Goal: Check status: Check status

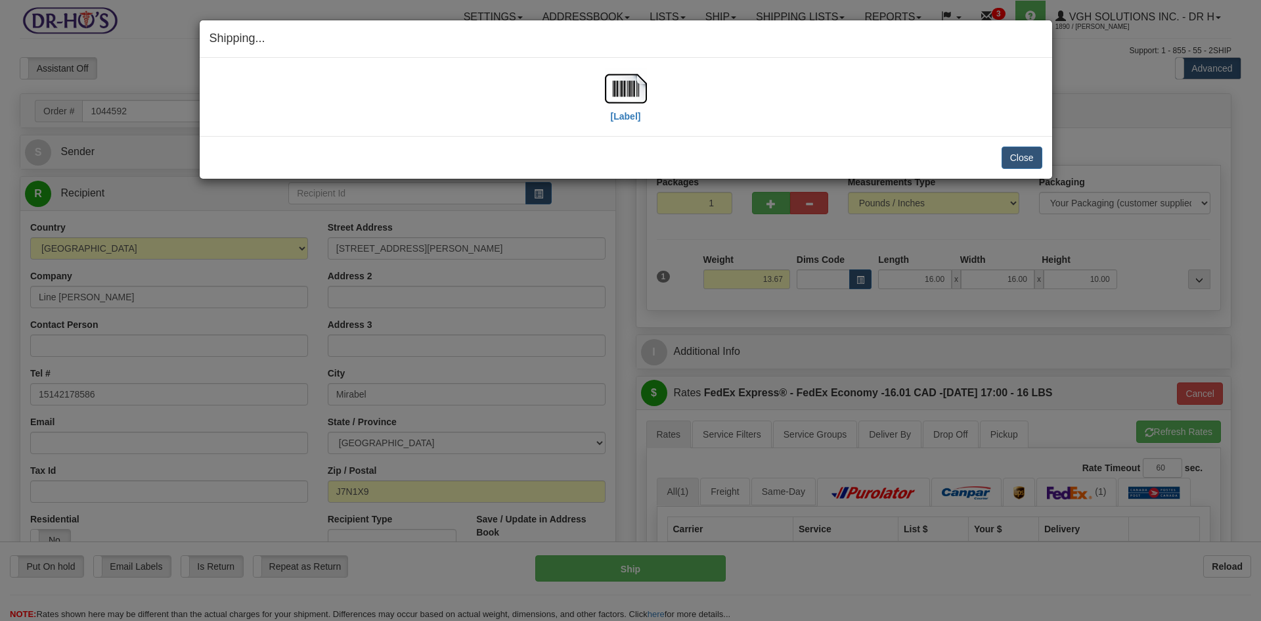
select select "2"
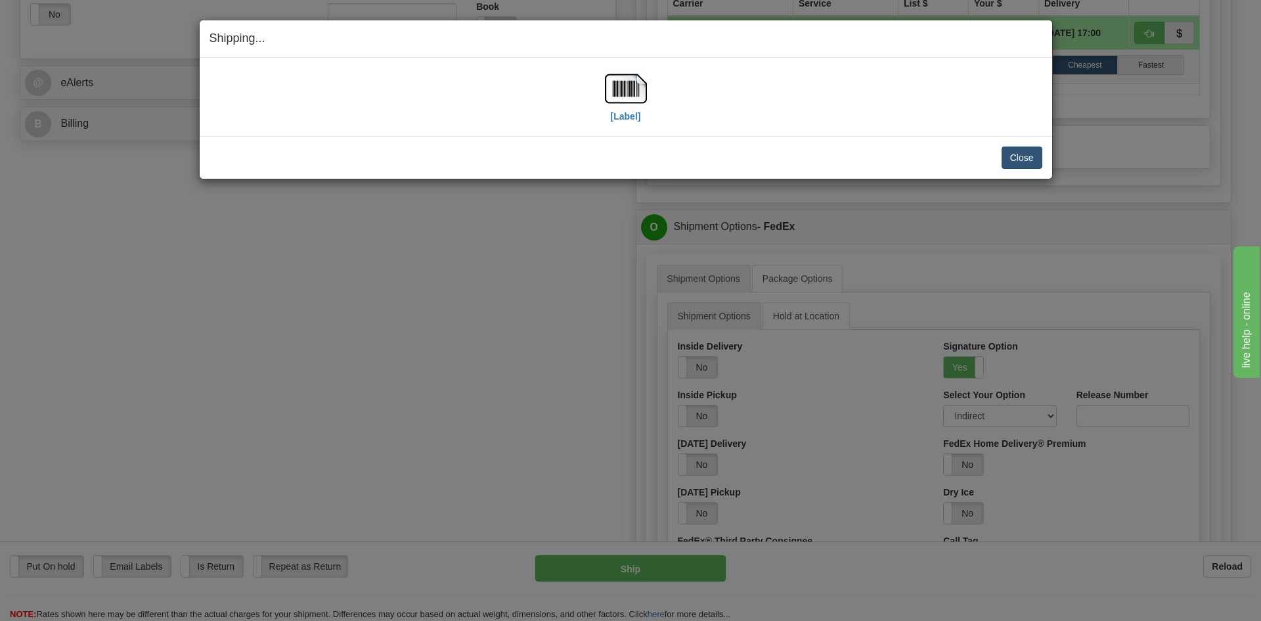
scroll to position [525, 0]
click at [1026, 160] on button "Close" at bounding box center [1022, 157] width 41 height 22
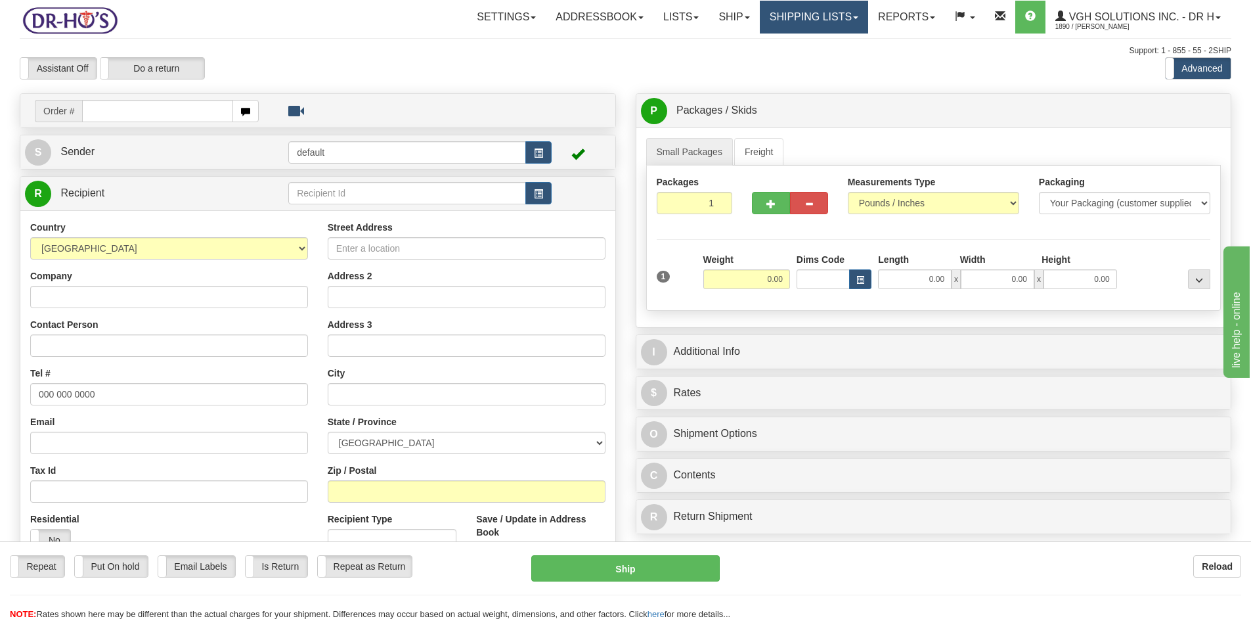
click at [816, 19] on link "Shipping lists" at bounding box center [814, 17] width 108 height 33
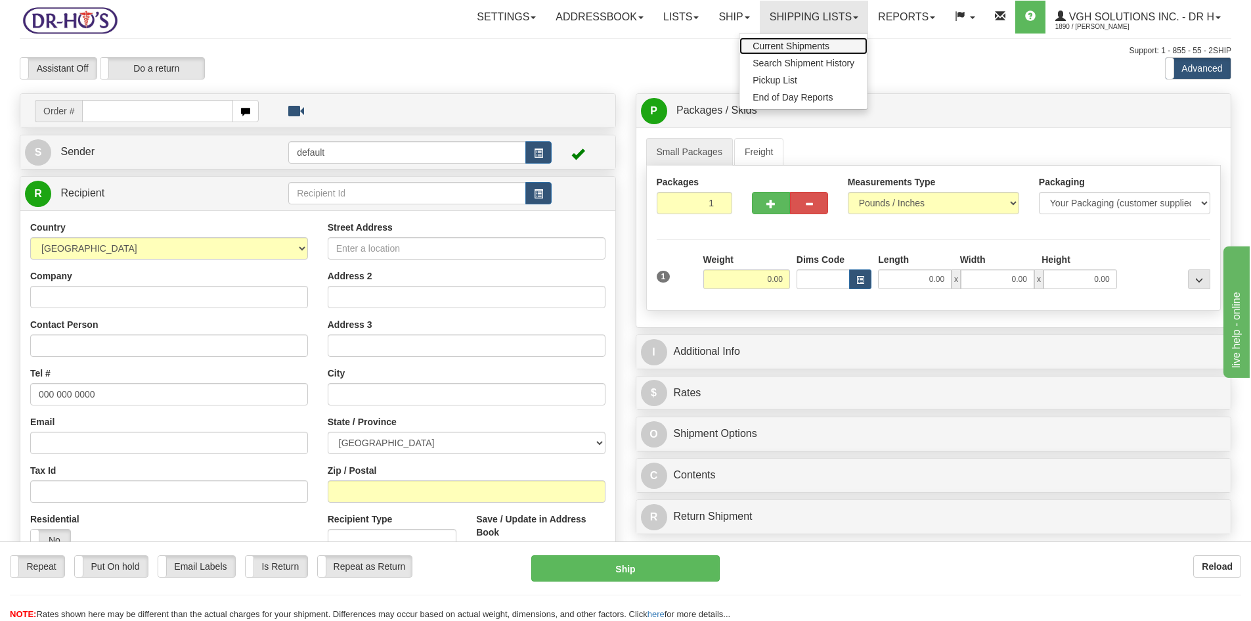
click at [768, 43] on span "Current Shipments" at bounding box center [791, 46] width 77 height 11
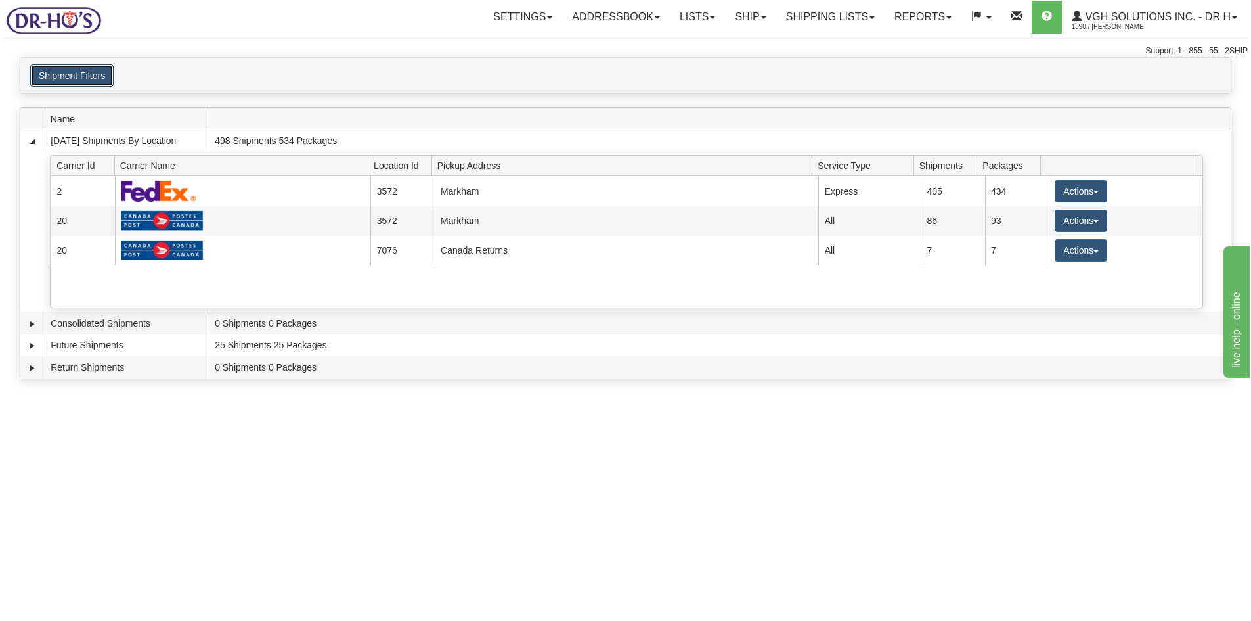
click at [89, 74] on button "Shipment Filters" at bounding box center [71, 75] width 83 height 22
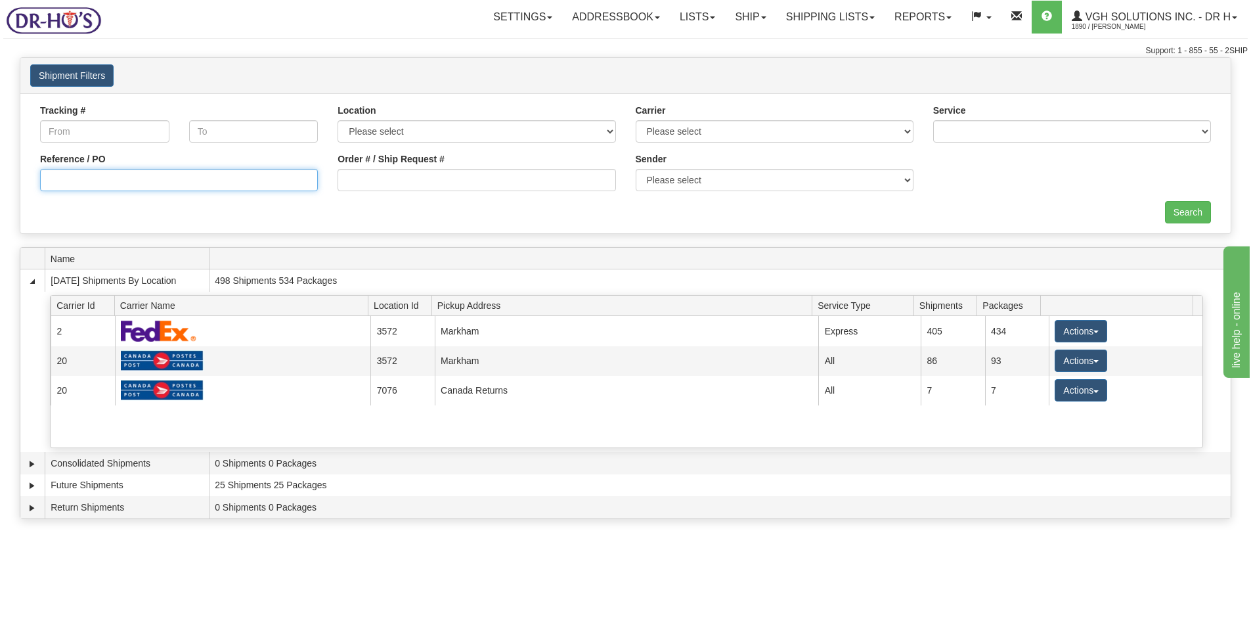
click at [77, 182] on input "Reference / PO" at bounding box center [179, 180] width 278 height 22
paste input "1200564"
type input "1200564"
click at [1199, 213] on input "Search" at bounding box center [1188, 212] width 46 height 22
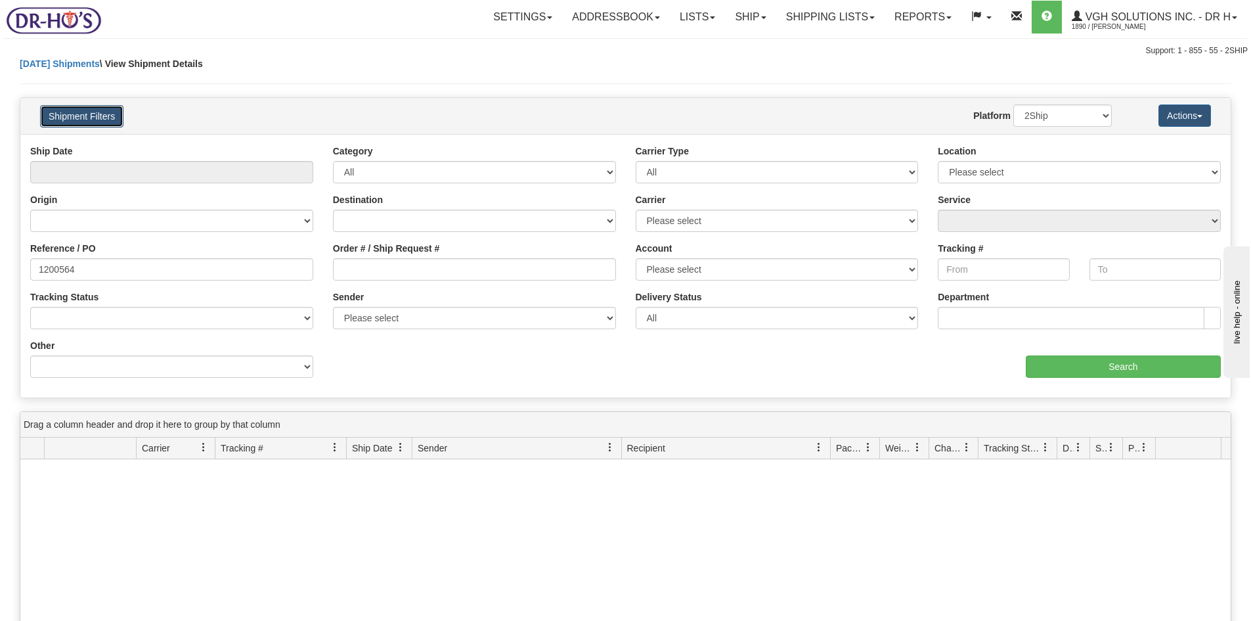
click at [62, 114] on button "Shipment Filters" at bounding box center [81, 116] width 83 height 22
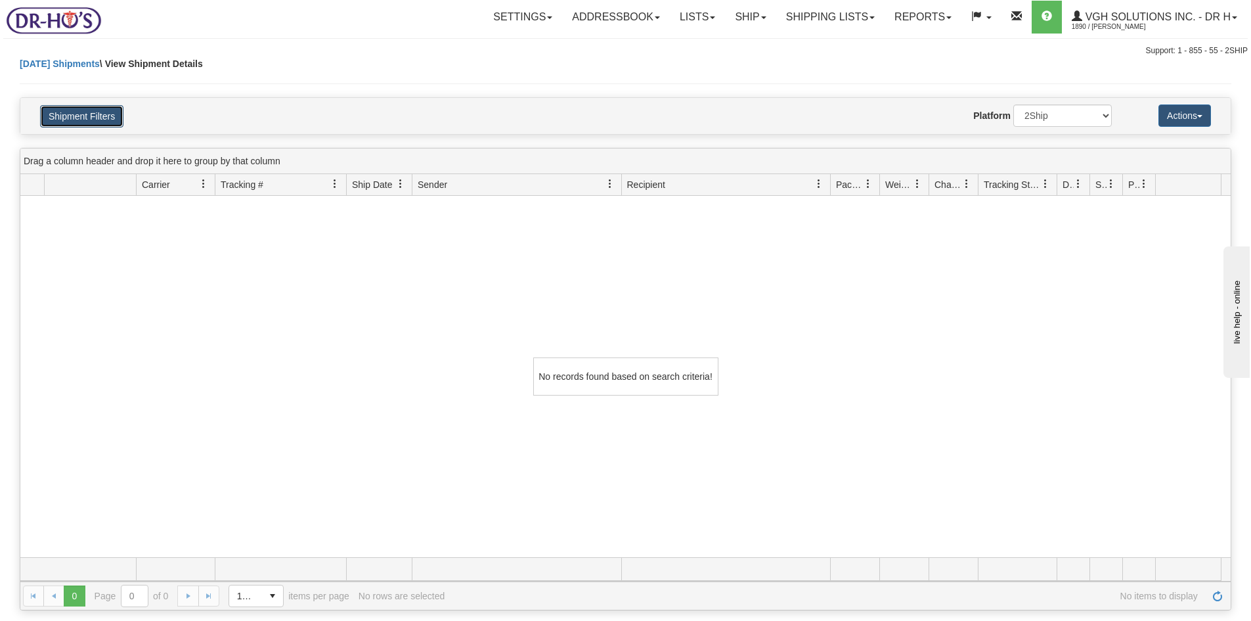
click at [79, 115] on button "Shipment Filters" at bounding box center [81, 116] width 83 height 22
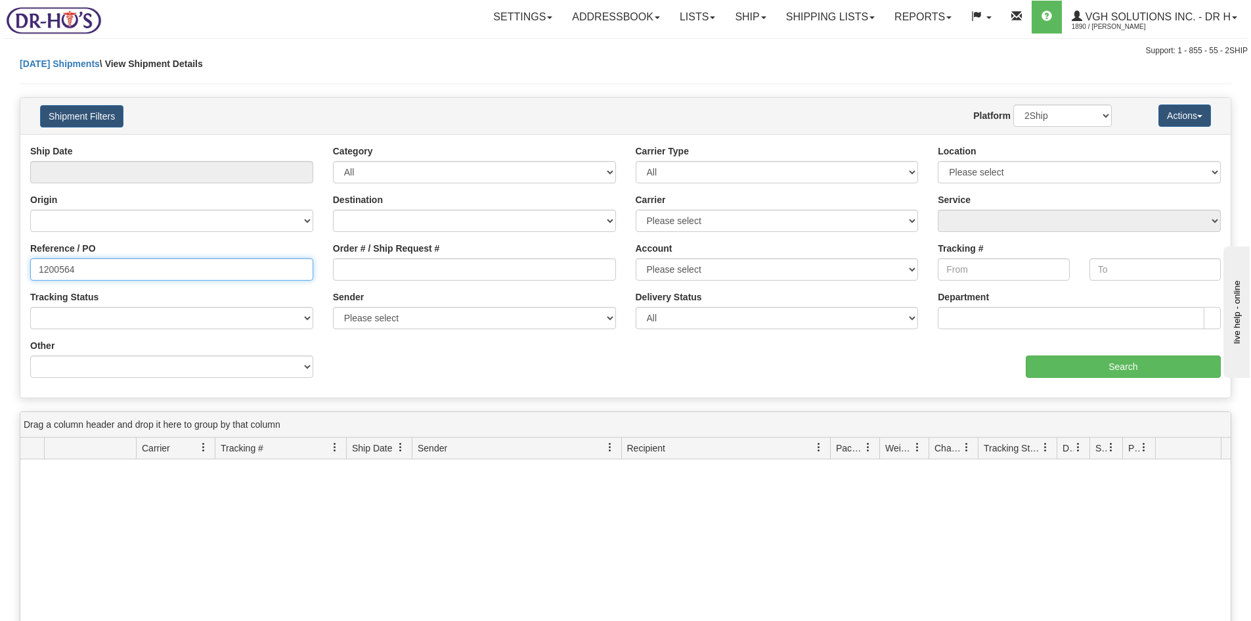
drag, startPoint x: 44, startPoint y: 267, endPoint x: 47, endPoint y: 275, distance: 7.9
click at [44, 268] on input "1200564" at bounding box center [171, 269] width 283 height 22
click at [1078, 368] on input "Search" at bounding box center [1123, 366] width 195 height 22
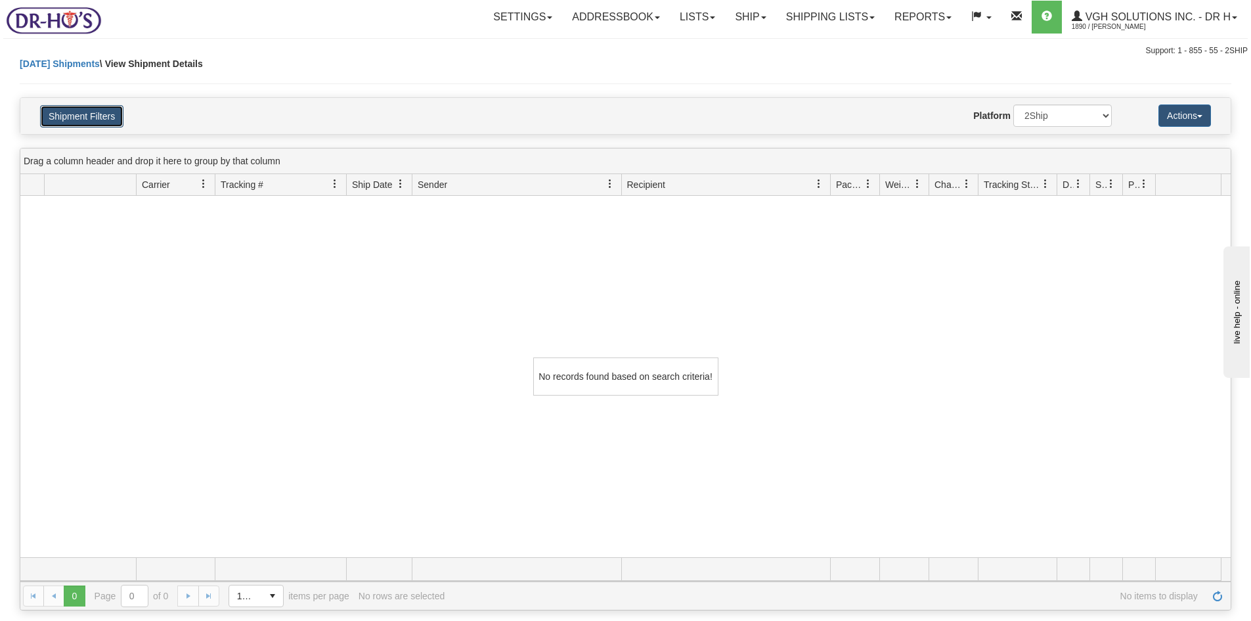
click at [67, 120] on button "Shipment Filters" at bounding box center [81, 116] width 83 height 22
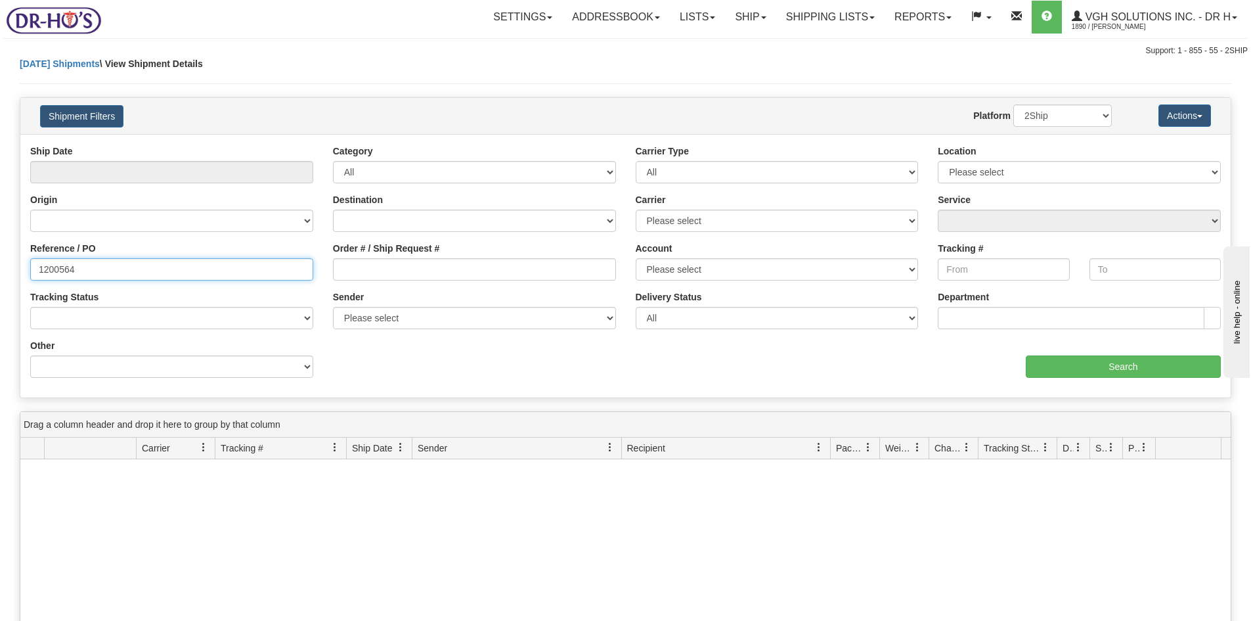
drag, startPoint x: 79, startPoint y: 267, endPoint x: 13, endPoint y: 266, distance: 66.3
click at [13, 266] on div "Please wait... × Confirm Delete Delete Cancel × Confirm Delete Yes No Cancel × …" at bounding box center [625, 465] width 1251 height 816
paste input "text"
type input "1200564"
drag, startPoint x: 163, startPoint y: 265, endPoint x: -72, endPoint y: 265, distance: 234.5
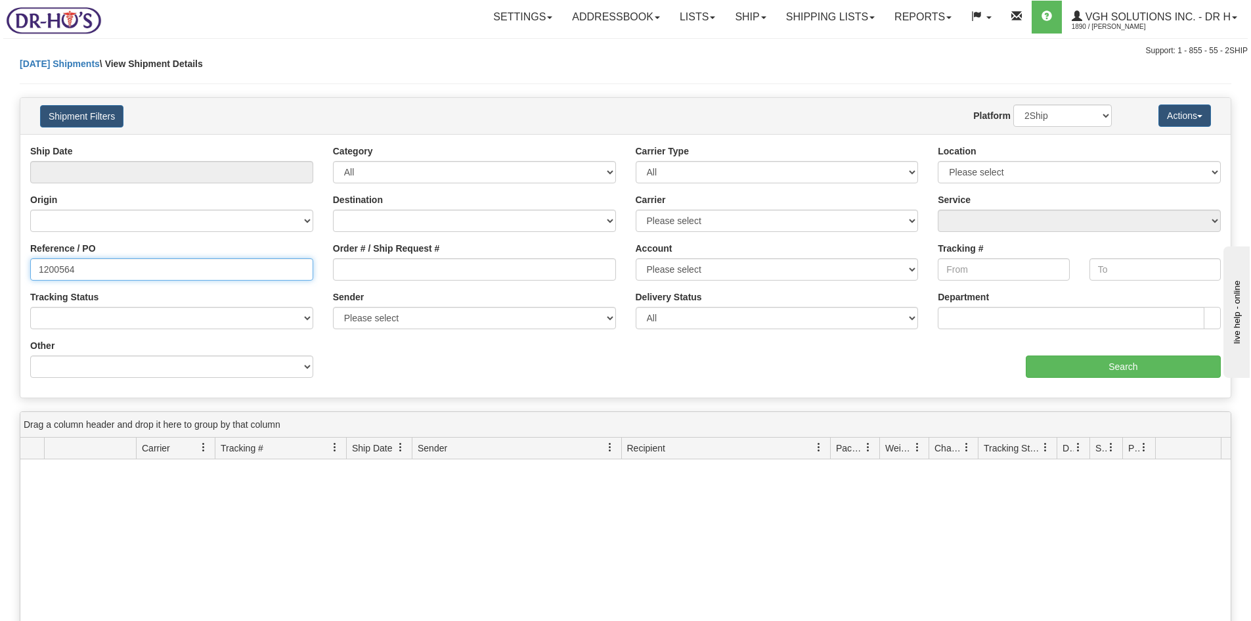
click at [0, 265] on html "Upgrade Account Cancel Toggle navigation Settings New Senders" at bounding box center [625, 310] width 1251 height 621
click at [366, 274] on input "Order # / Ship Request #" at bounding box center [474, 269] width 283 height 22
paste input "1200564"
type input "1200564"
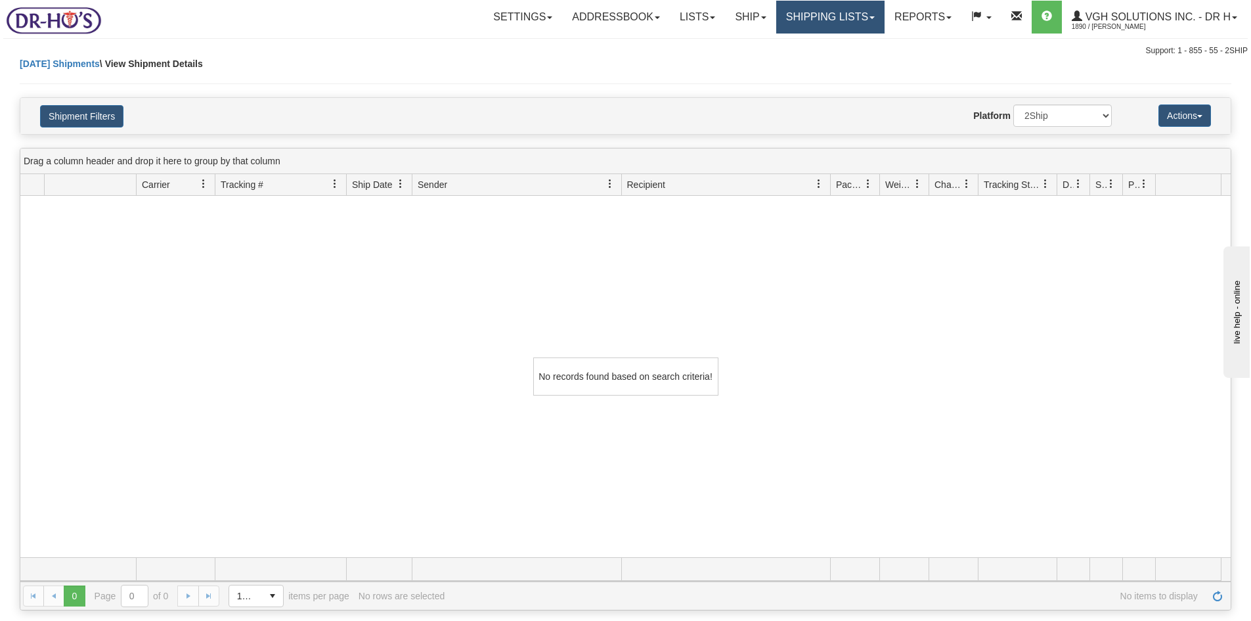
click at [805, 11] on link "Shipping lists" at bounding box center [830, 17] width 108 height 33
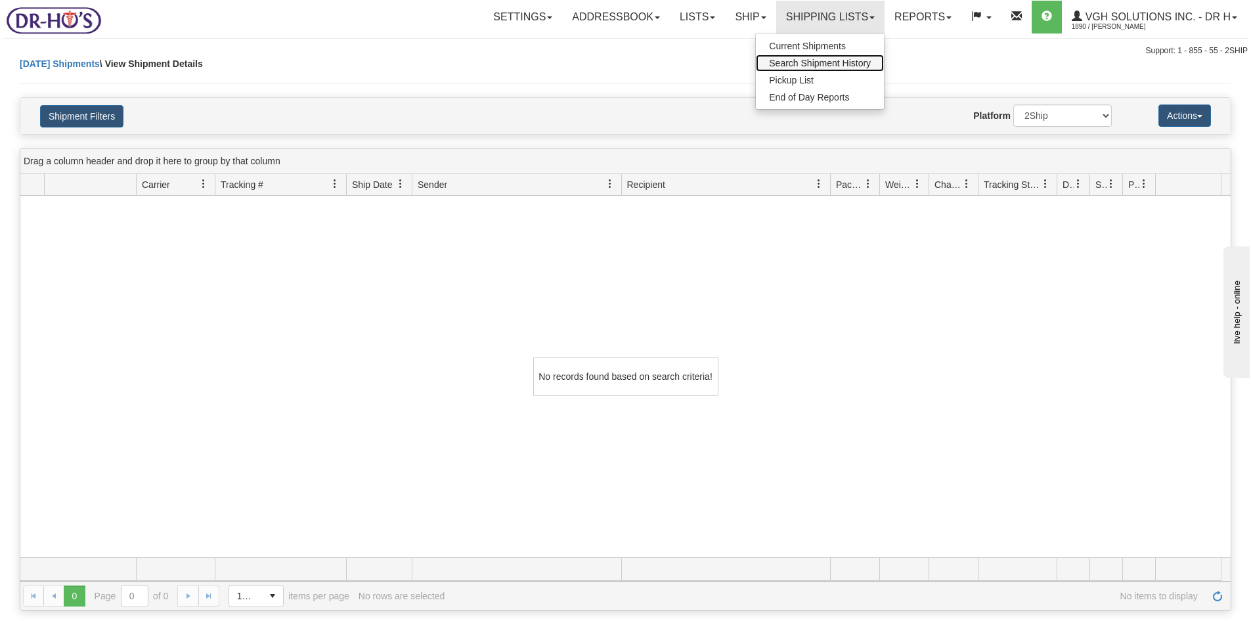
click at [798, 61] on span "Search Shipment History" at bounding box center [820, 63] width 102 height 11
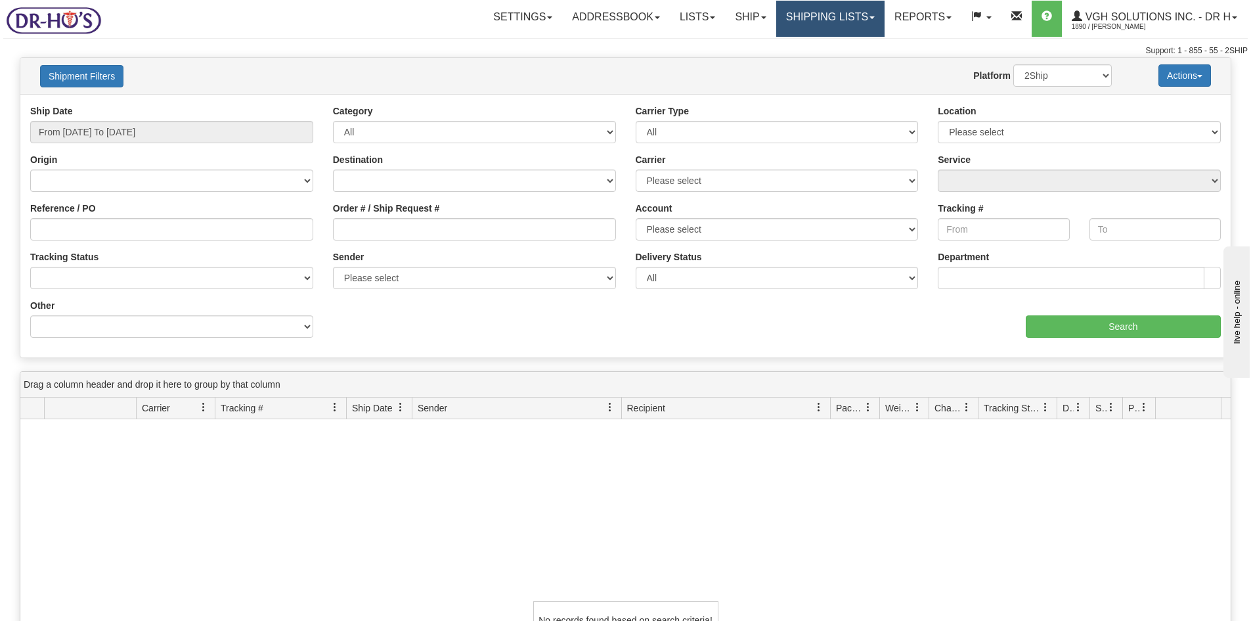
click at [809, 20] on link "Shipping lists" at bounding box center [830, 19] width 108 height 36
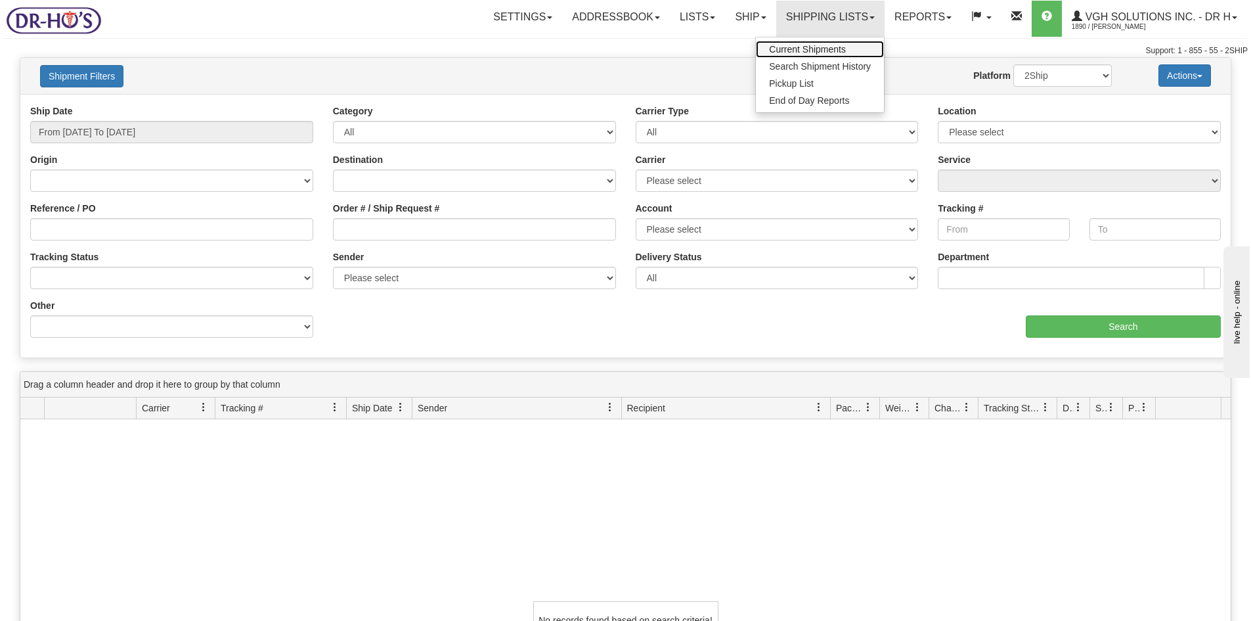
click at [800, 44] on span "Current Shipments" at bounding box center [807, 49] width 77 height 11
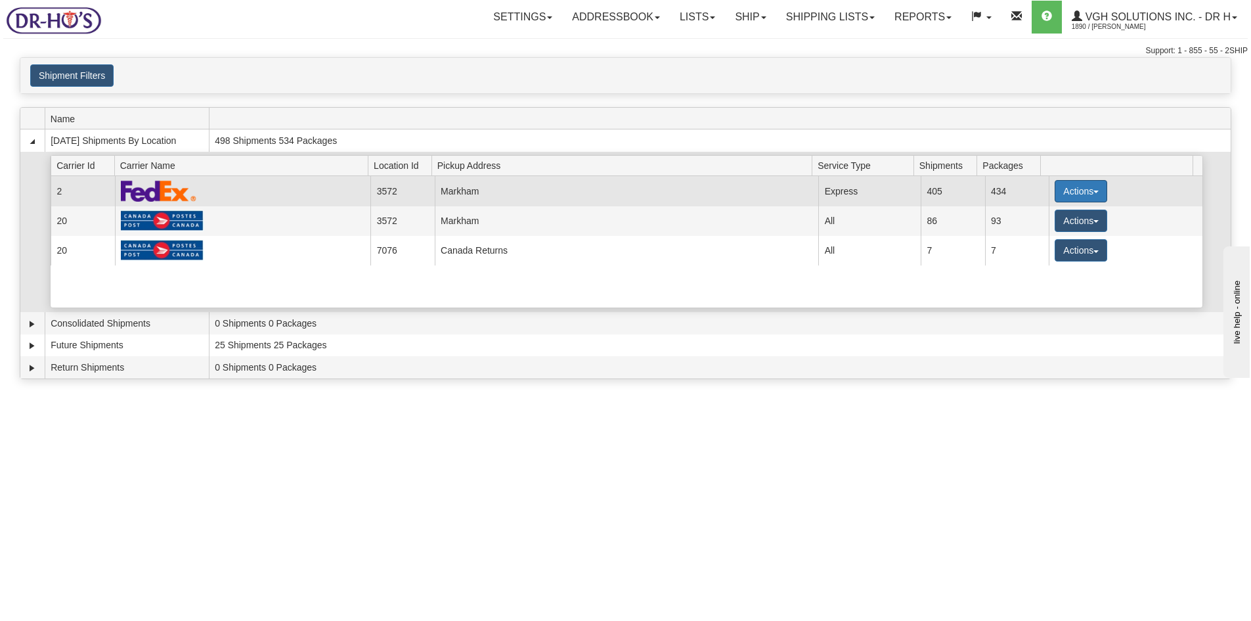
click at [1061, 187] on button "Actions" at bounding box center [1081, 191] width 53 height 22
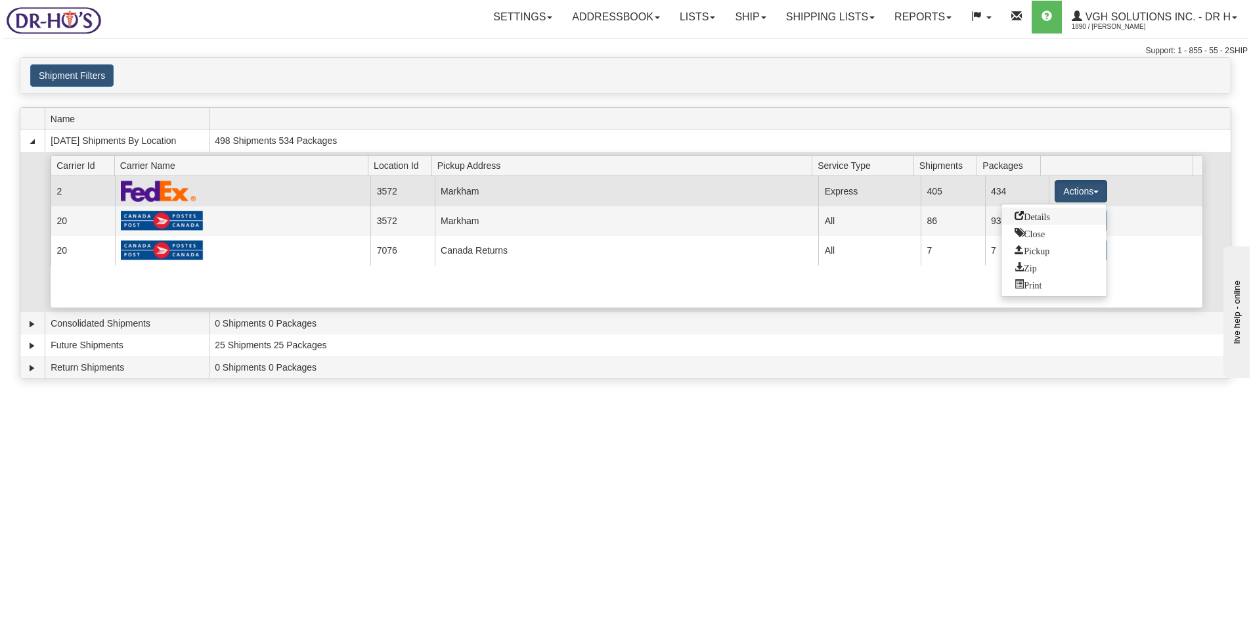
click at [1027, 217] on span "Details" at bounding box center [1032, 215] width 35 height 9
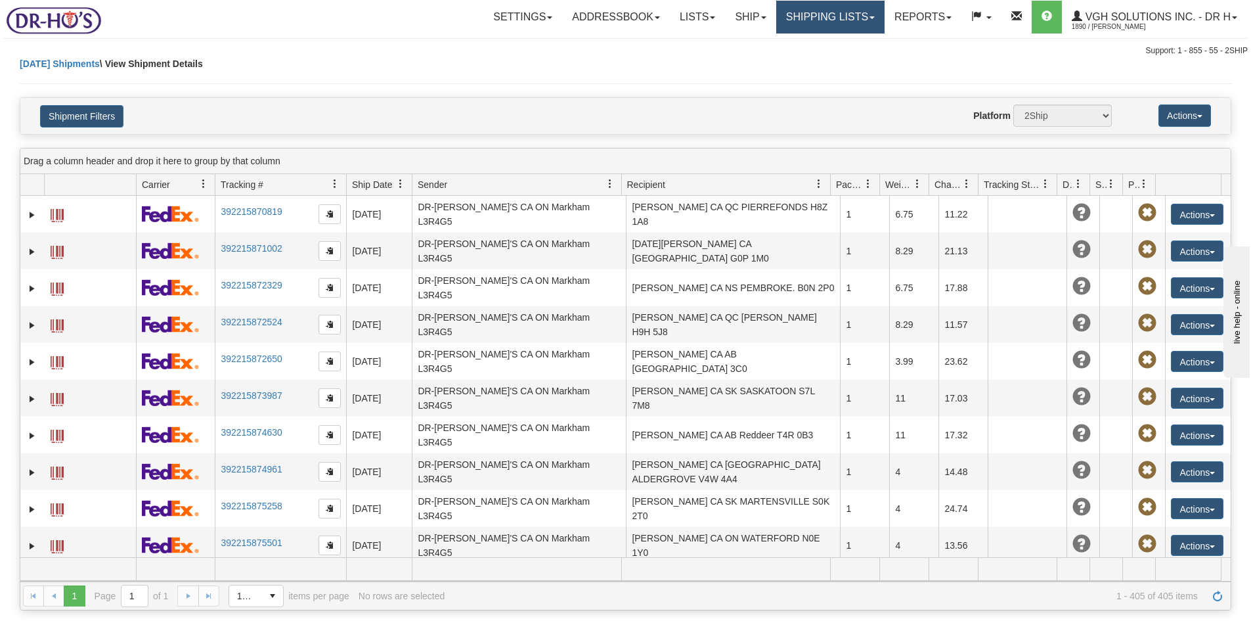
click at [799, 12] on link "Shipping lists" at bounding box center [830, 17] width 108 height 33
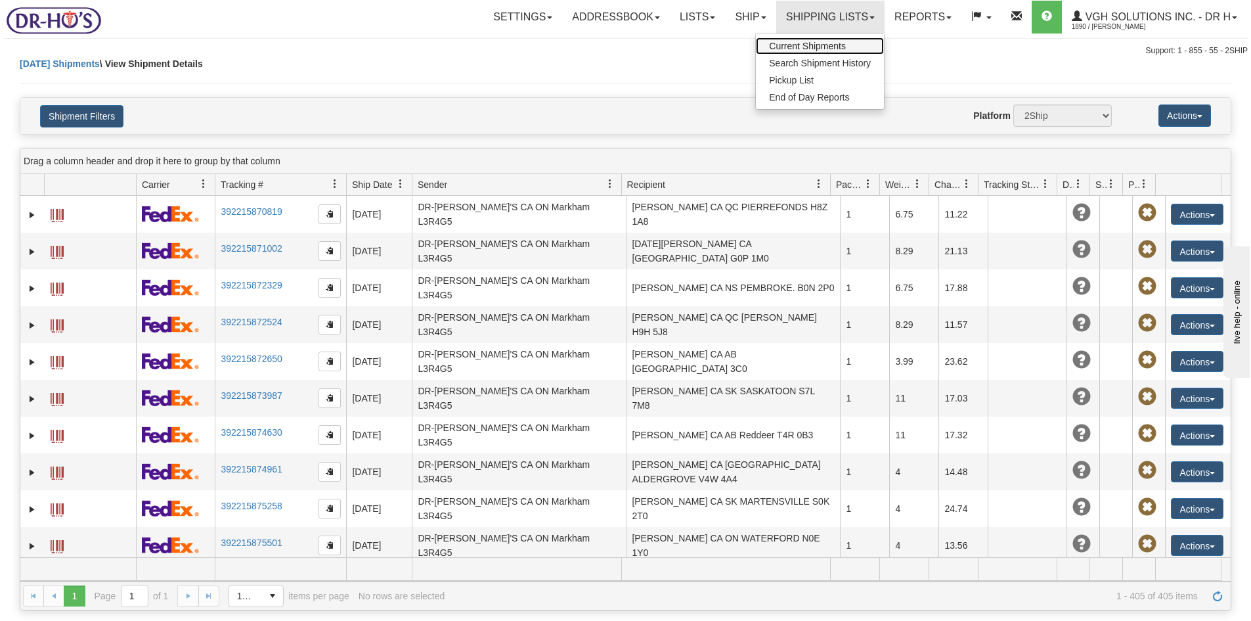
click at [780, 42] on span "Current Shipments" at bounding box center [807, 46] width 77 height 11
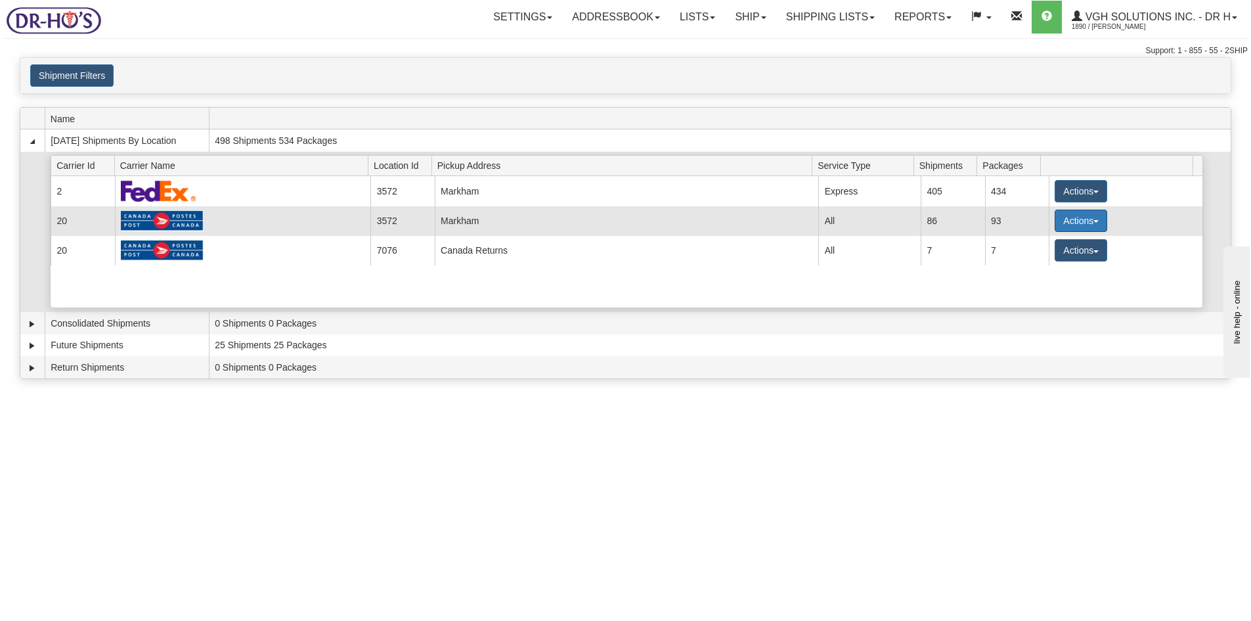
click at [1069, 218] on button "Actions" at bounding box center [1081, 221] width 53 height 22
click at [1034, 244] on span "Details" at bounding box center [1032, 244] width 35 height 9
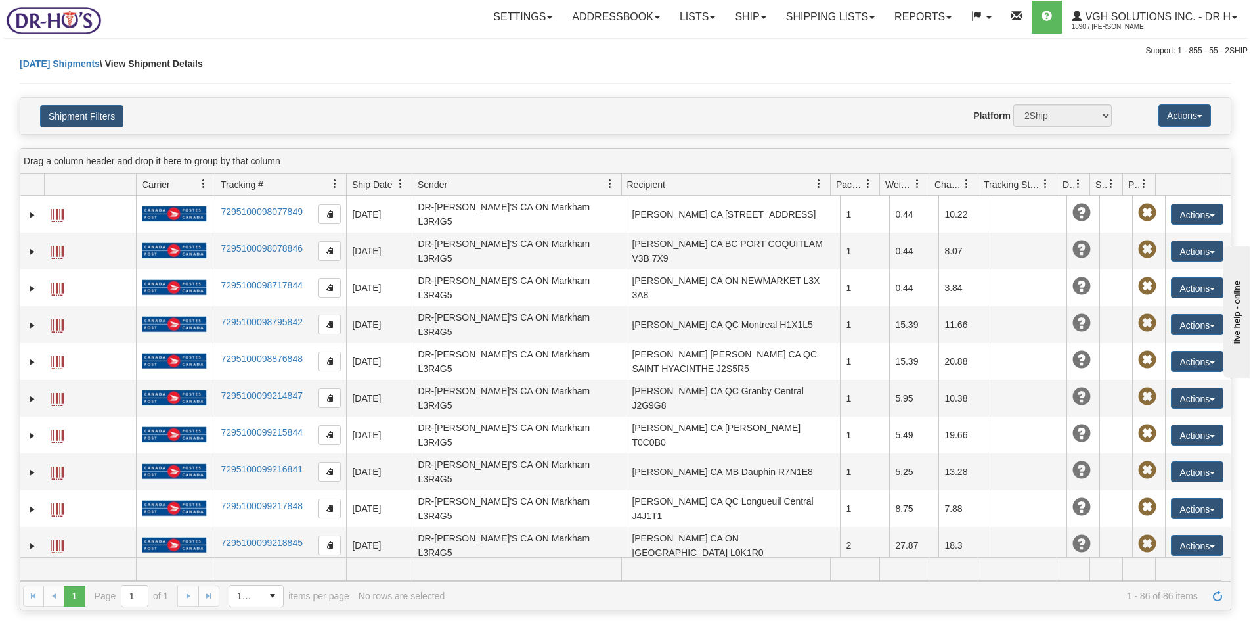
click at [743, 80] on div "Today Shipments \ View Shipment Details" at bounding box center [626, 77] width 1212 height 40
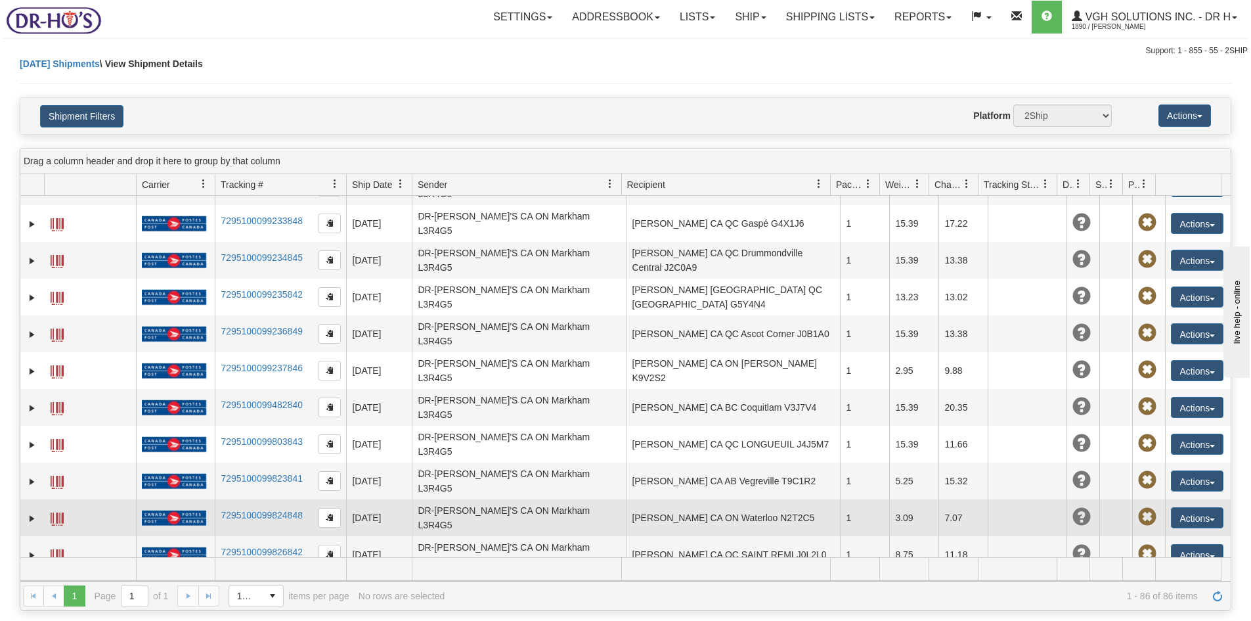
click at [51, 512] on span at bounding box center [57, 518] width 13 height 13
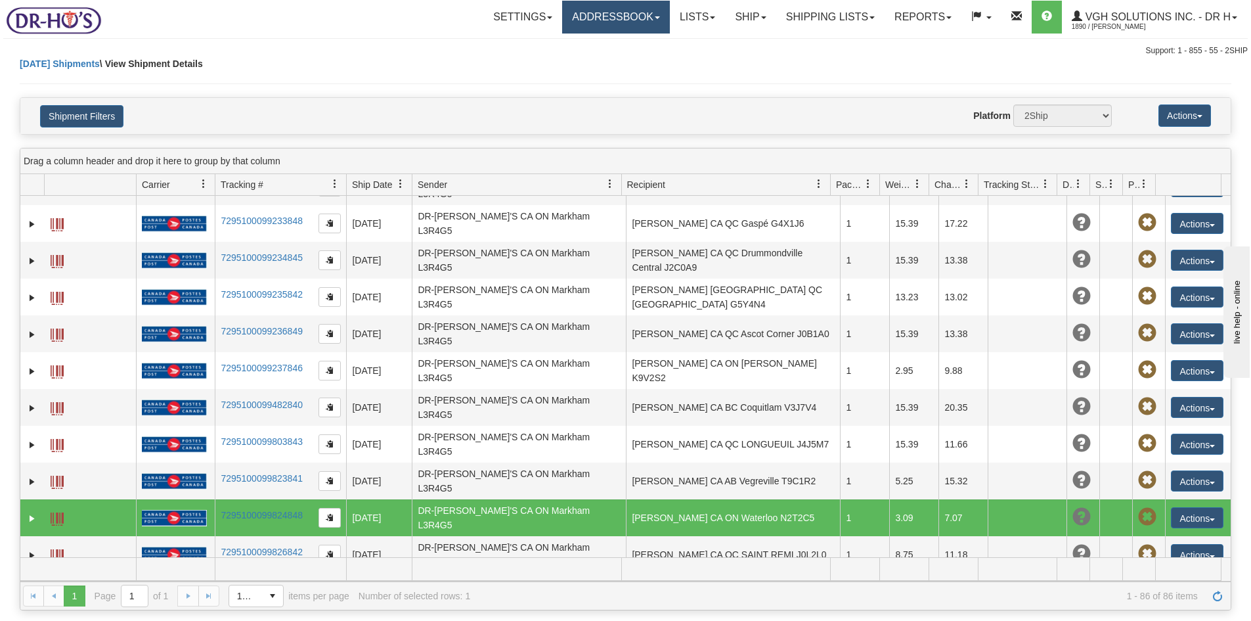
click at [607, 19] on link "Addressbook" at bounding box center [616, 17] width 108 height 33
click at [670, 19] on link "Lists" at bounding box center [697, 17] width 55 height 33
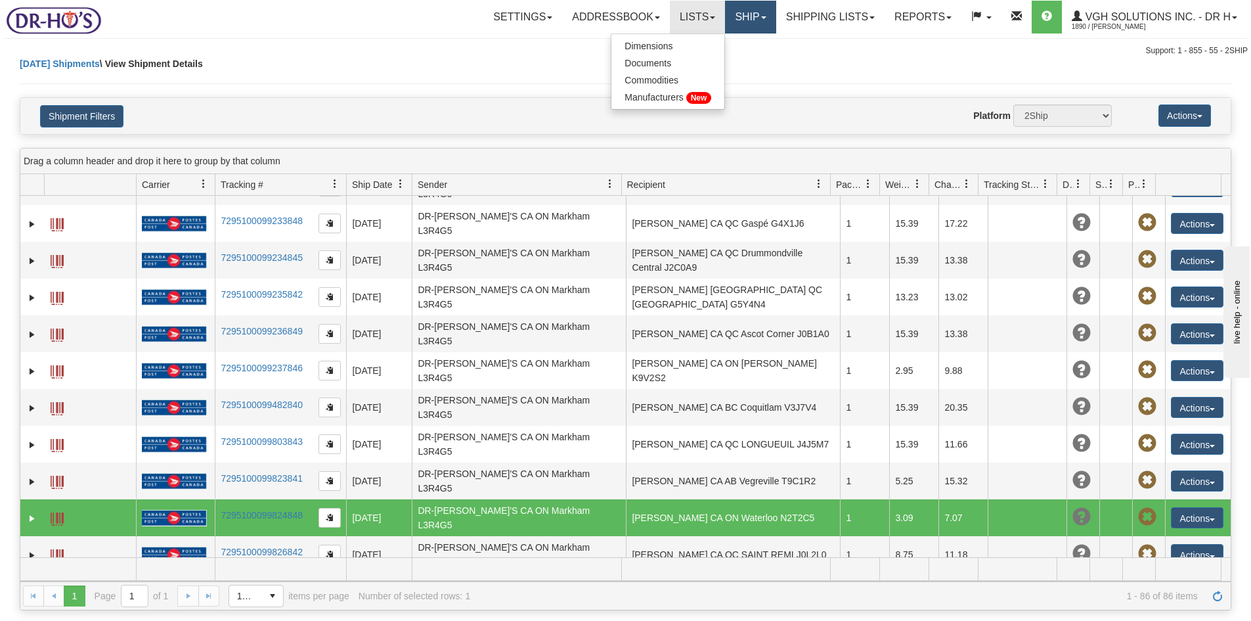
click at [732, 20] on link "Ship" at bounding box center [750, 17] width 51 height 33
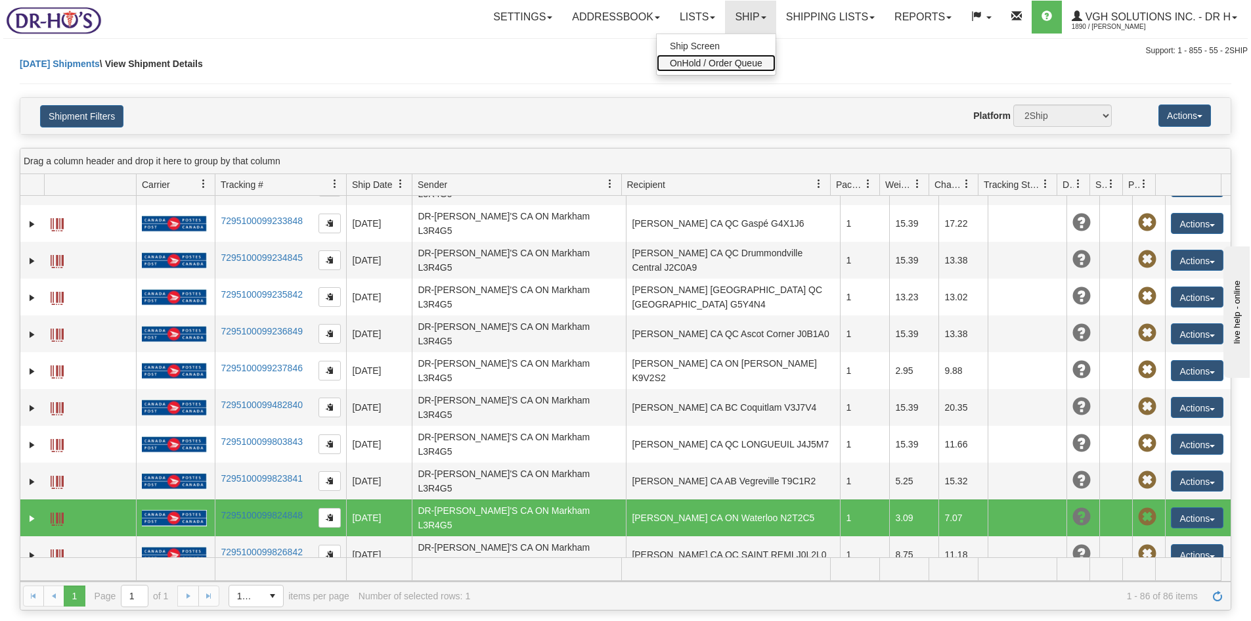
drag, startPoint x: 690, startPoint y: 63, endPoint x: 696, endPoint y: 66, distance: 7.1
click at [690, 63] on span "OnHold / Order Queue" at bounding box center [716, 63] width 93 height 11
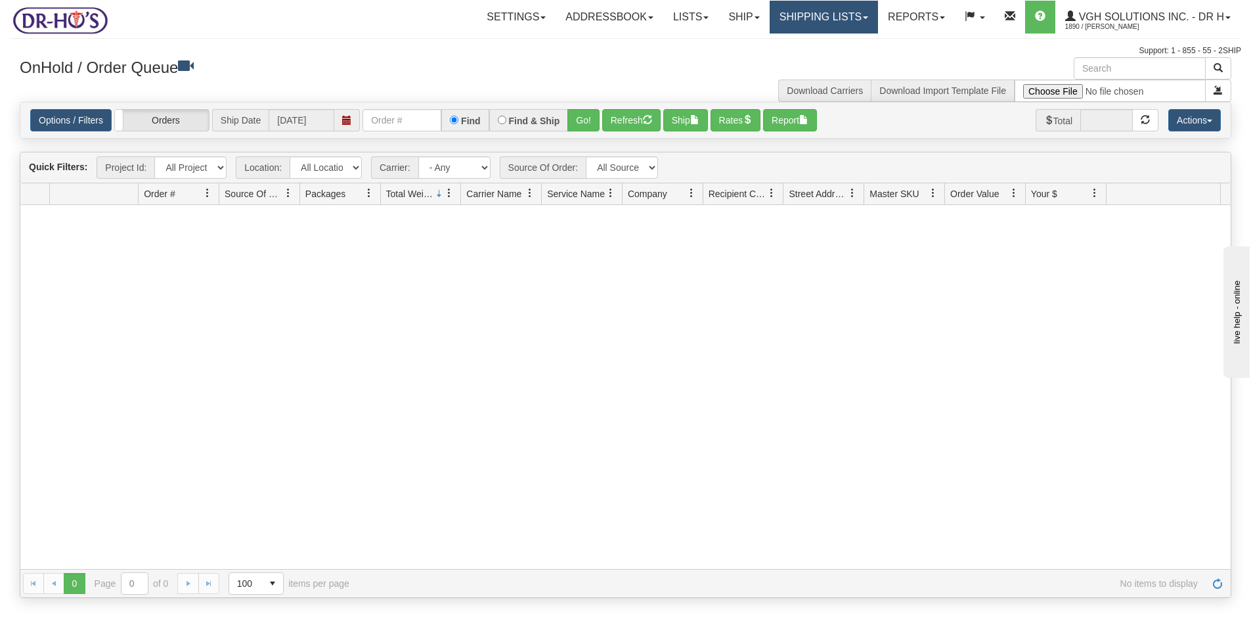
click at [792, 22] on link "Shipping lists" at bounding box center [824, 17] width 108 height 33
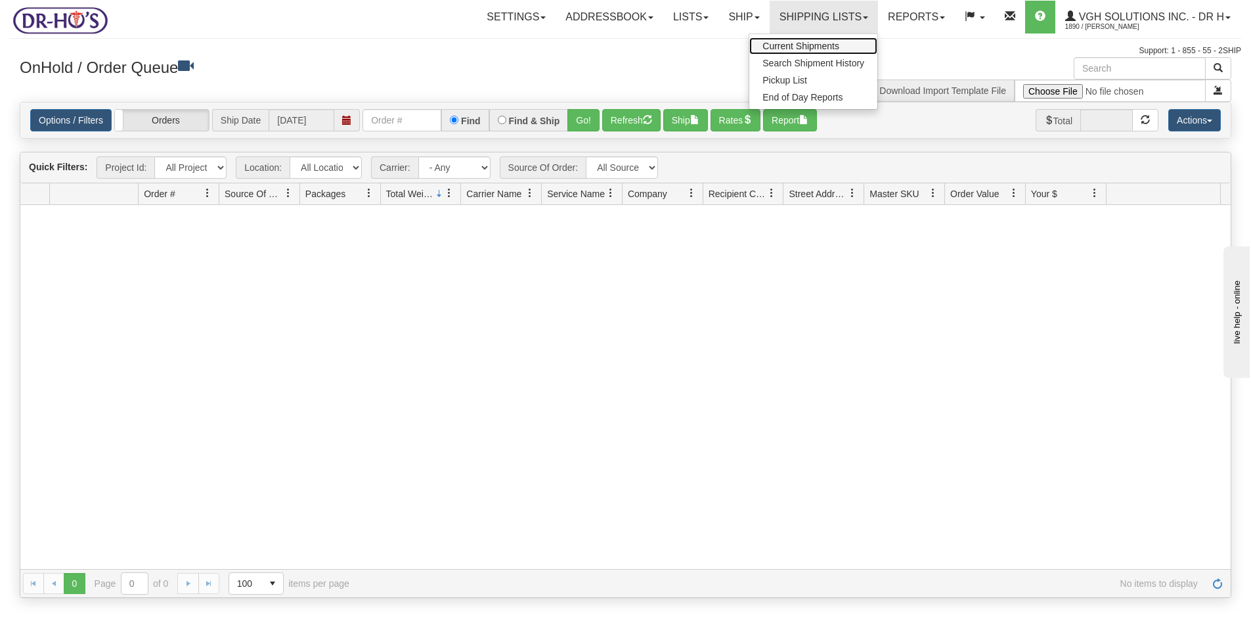
click at [774, 48] on span "Current Shipments" at bounding box center [801, 46] width 77 height 11
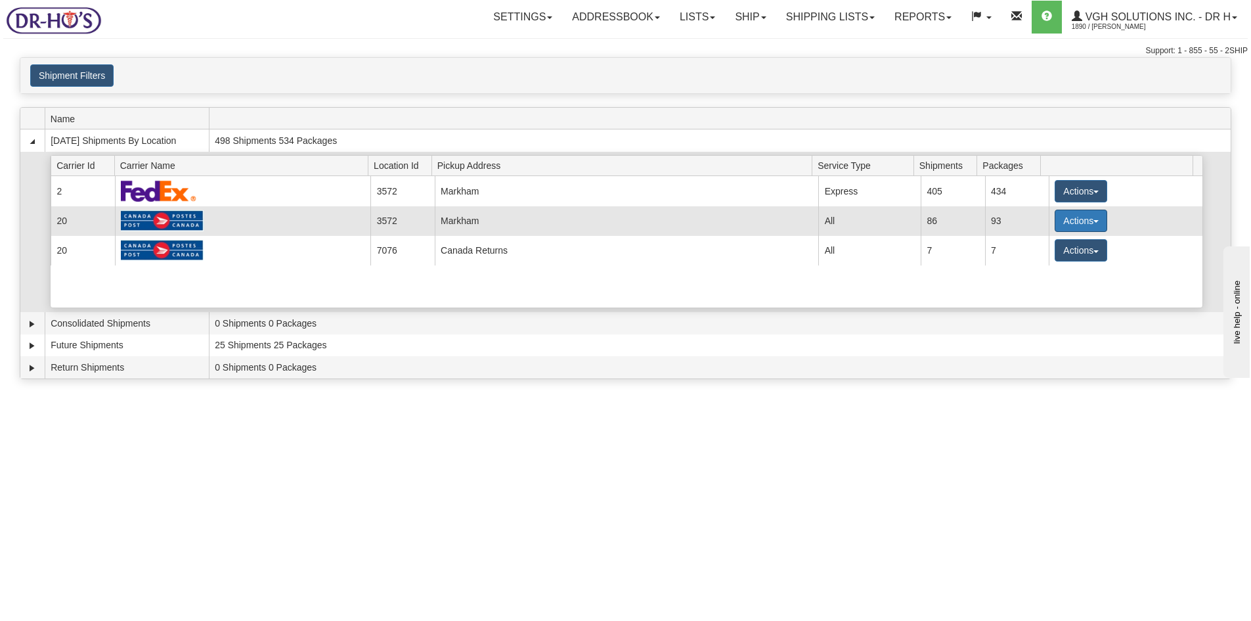
click at [1055, 217] on button "Actions" at bounding box center [1081, 221] width 53 height 22
click at [1033, 248] on span "Details" at bounding box center [1032, 244] width 35 height 9
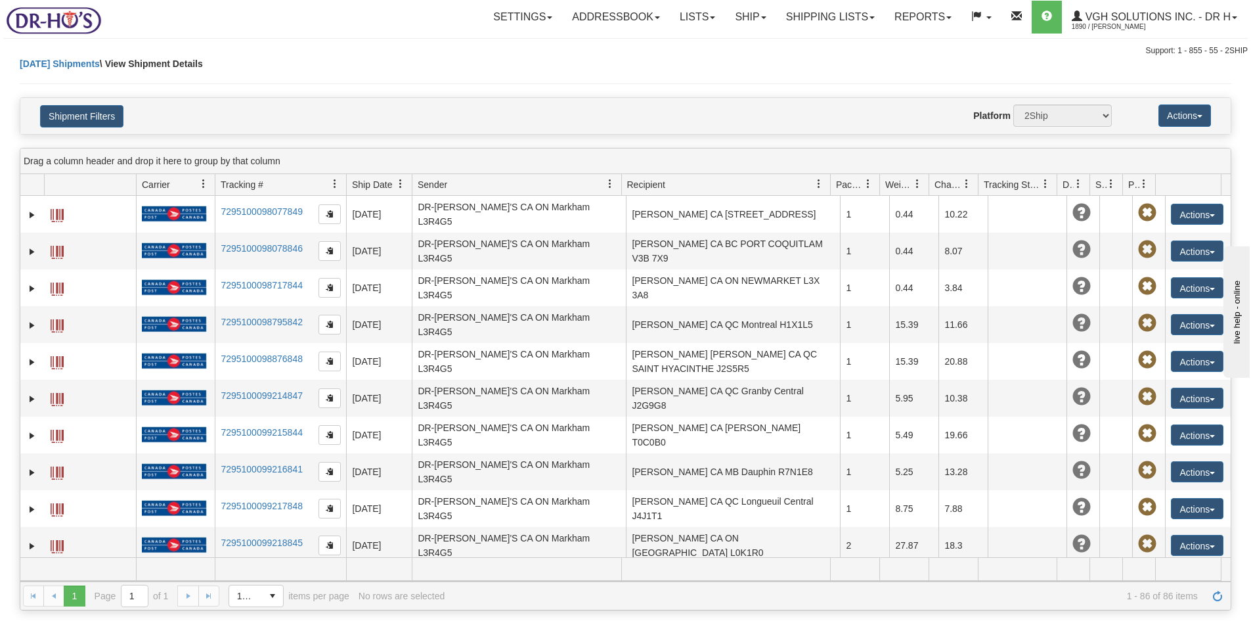
click at [769, 74] on div "[DATE] Shipments \ View Shipment Details" at bounding box center [626, 77] width 1212 height 40
click at [702, 81] on div "Today Shipments \ View Shipment Details" at bounding box center [626, 77] width 1212 height 40
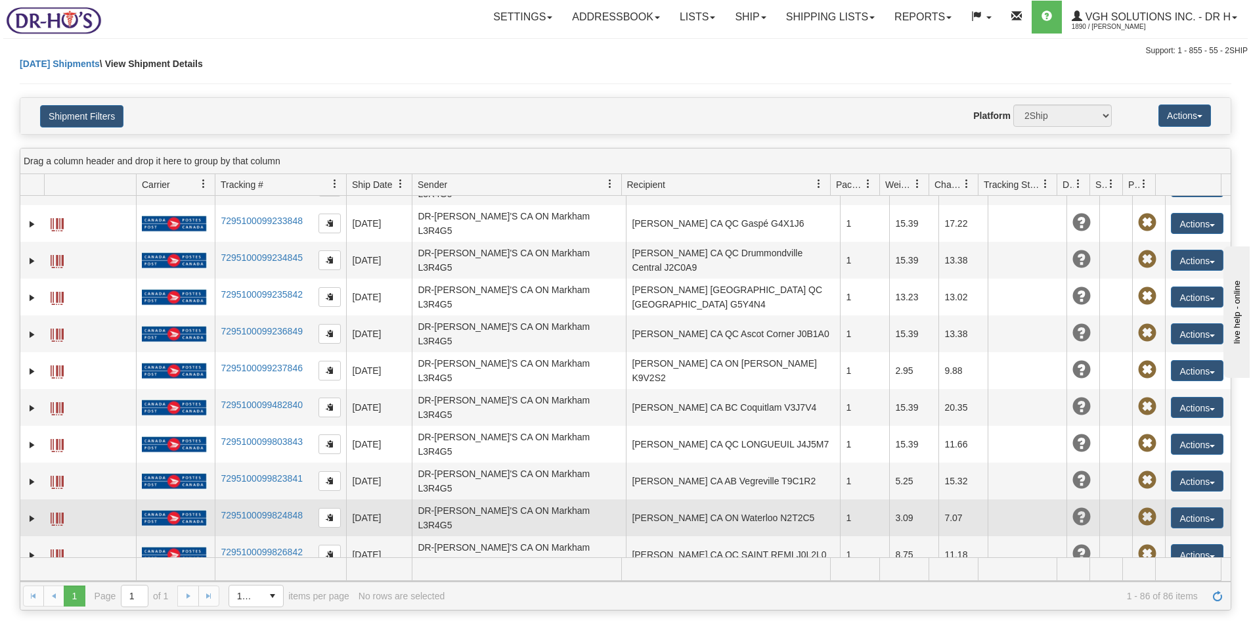
click at [56, 512] on span at bounding box center [57, 518] width 13 height 13
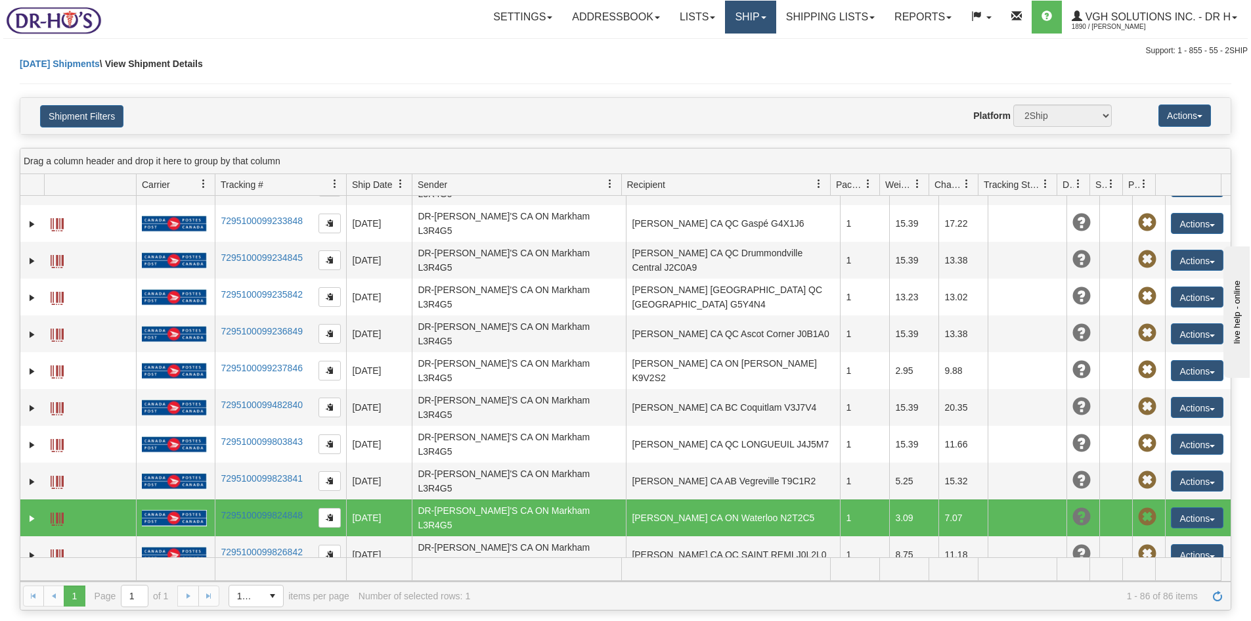
click at [727, 12] on link "Ship" at bounding box center [750, 17] width 51 height 33
click at [697, 60] on span "OnHold / Order Queue" at bounding box center [716, 63] width 93 height 11
